Goal: Complete application form

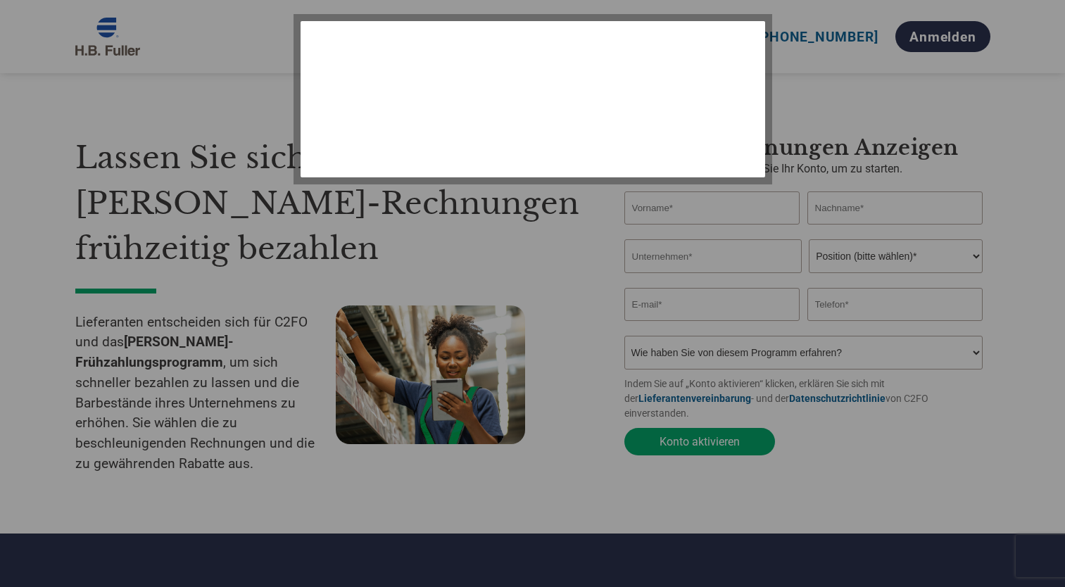
select select "de"
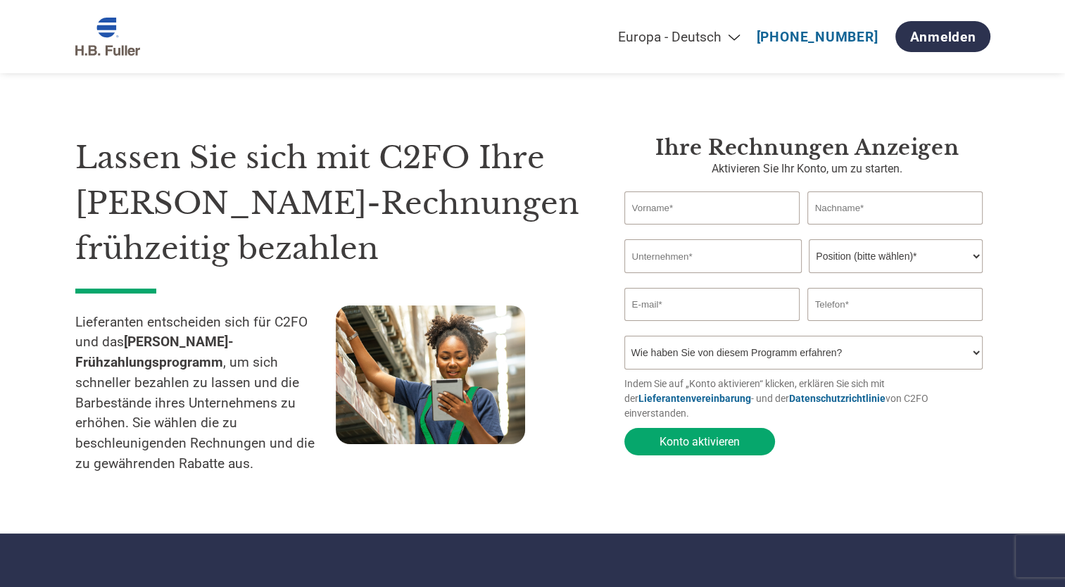
click at [689, 215] on input "text" at bounding box center [712, 207] width 176 height 33
type input "[PERSON_NAME]"
type input "Lutterbüse"
type input "Vicontec GmbH"
type input "[EMAIL_ADDRESS][DOMAIN_NAME]"
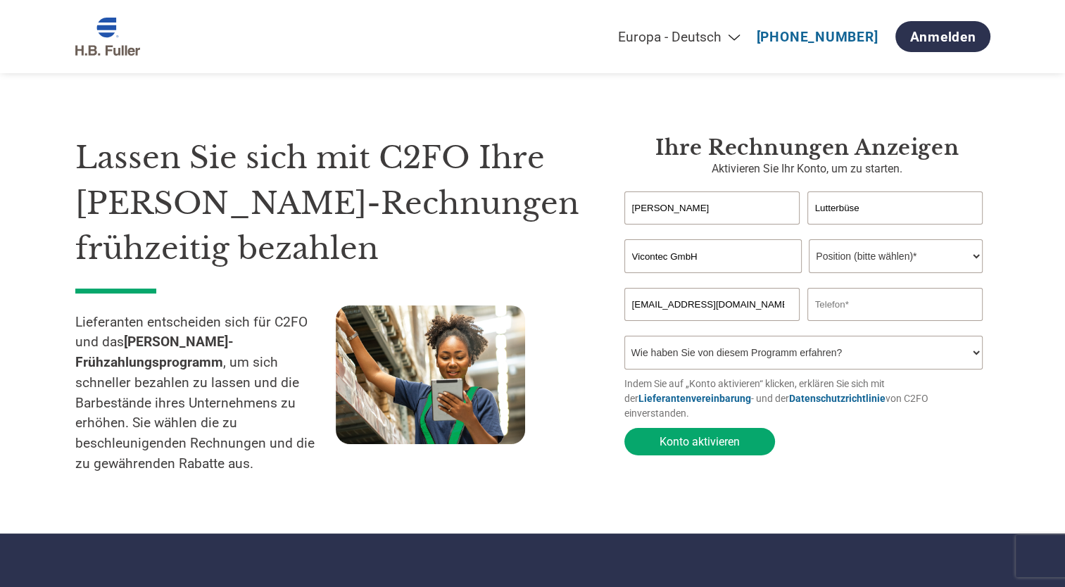
type input "01736350481"
click at [898, 240] on select "Position (bitte wählen)* Finanzvorstand Finanzkontrolleur Kreditmanager Finanzc…" at bounding box center [895, 256] width 174 height 34
select select "OWNER_FOUNDER"
click at [808, 240] on select "Position (bitte wählen)* Finanzvorstand Finanzkontrolleur Kreditmanager Finanzc…" at bounding box center [895, 256] width 174 height 34
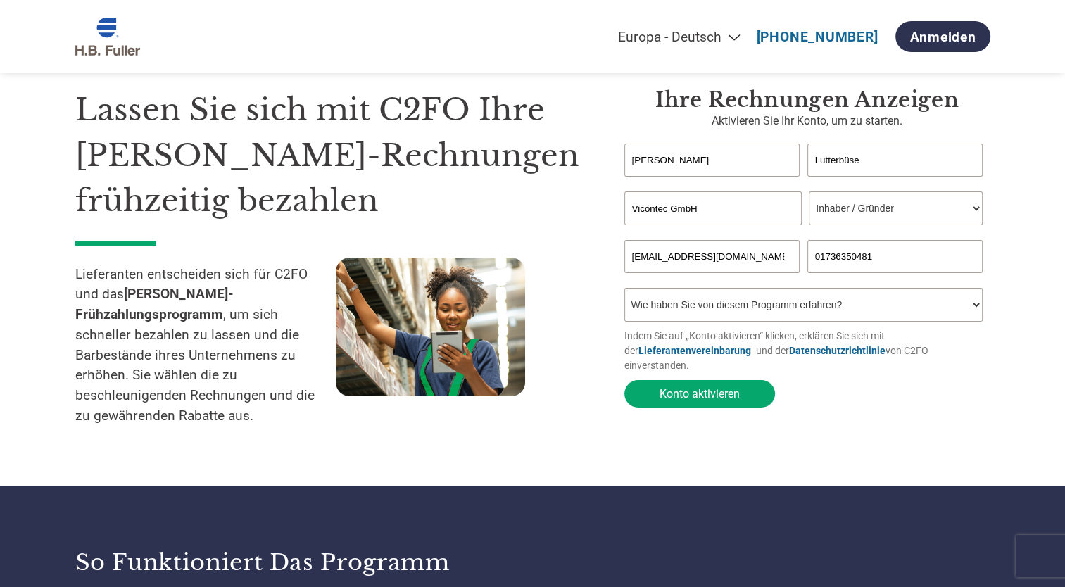
scroll to position [70, 0]
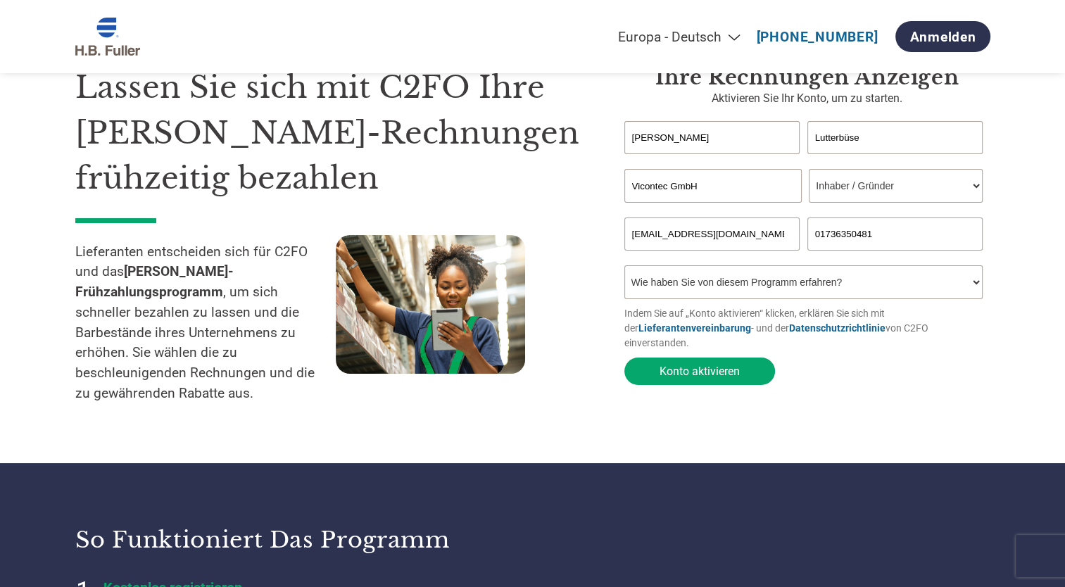
click at [858, 285] on select "Wie haben Sie von diesem Programm erfahren? Ich habe einen Brief erhalten E-Mai…" at bounding box center [803, 282] width 359 height 34
select select "Received a Letter"
click at [624, 268] on select "Wie haben Sie von diesem Programm erfahren? Ich habe einen Brief erhalten E-Mai…" at bounding box center [803, 282] width 359 height 34
click at [720, 362] on button "Konto aktivieren" at bounding box center [699, 370] width 151 height 27
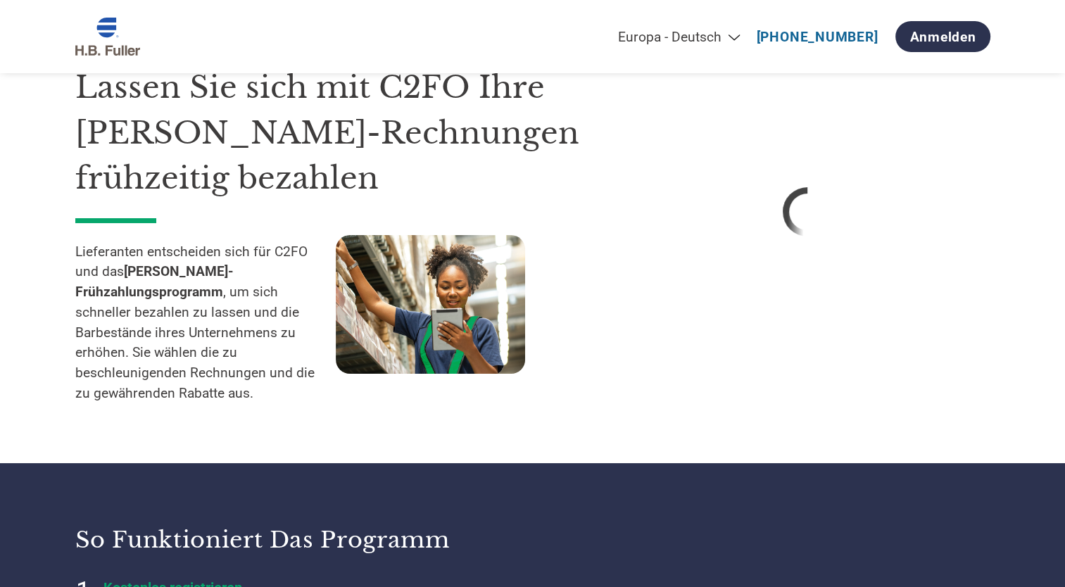
select select "de"
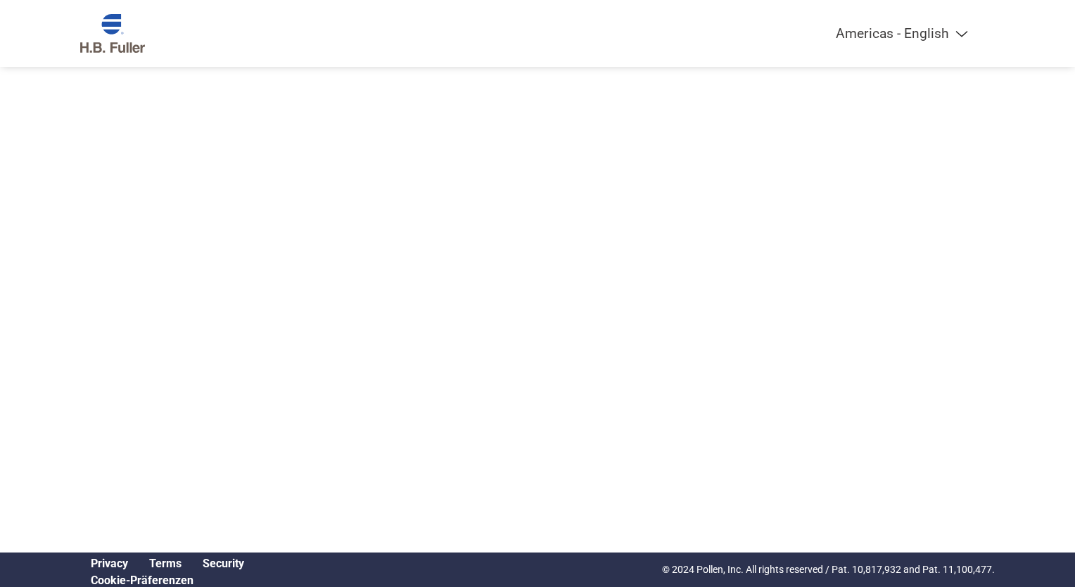
select select "de"
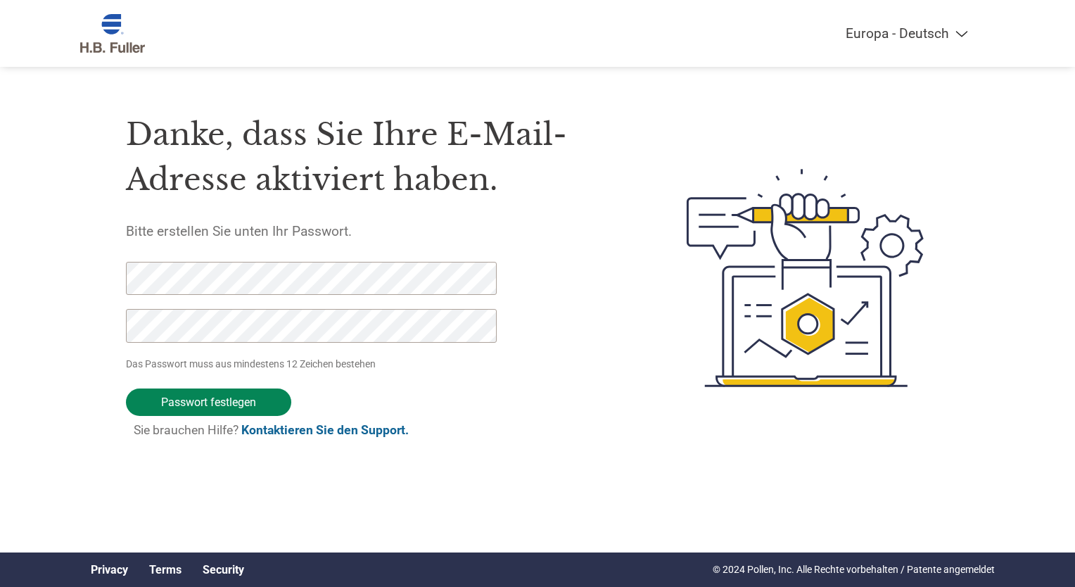
click at [222, 400] on input "Passwort festlegen" at bounding box center [208, 401] width 165 height 27
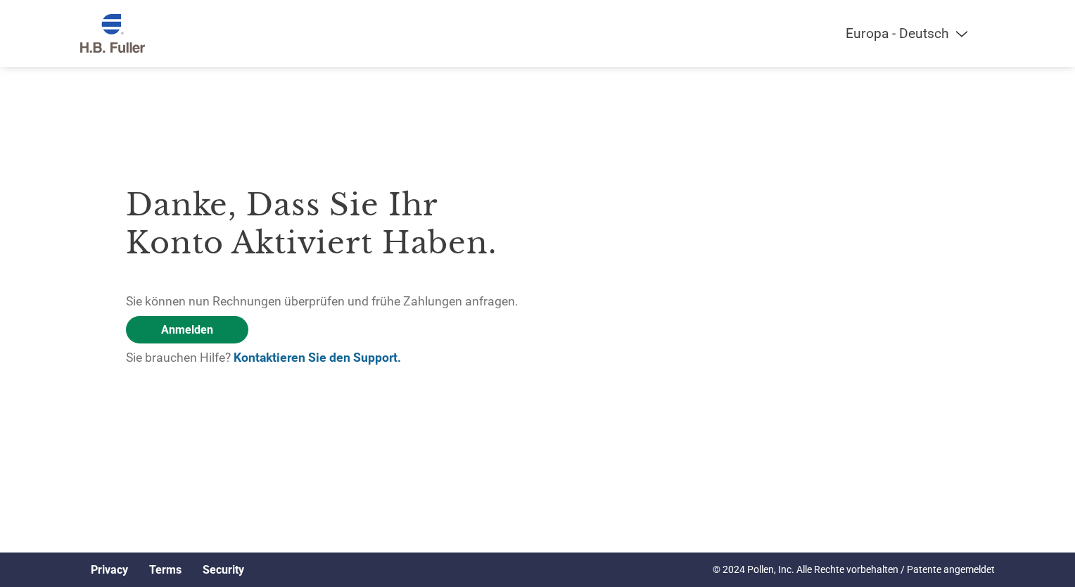
click at [202, 323] on link "Anmelden" at bounding box center [187, 329] width 122 height 27
